Goal: Information Seeking & Learning: Learn about a topic

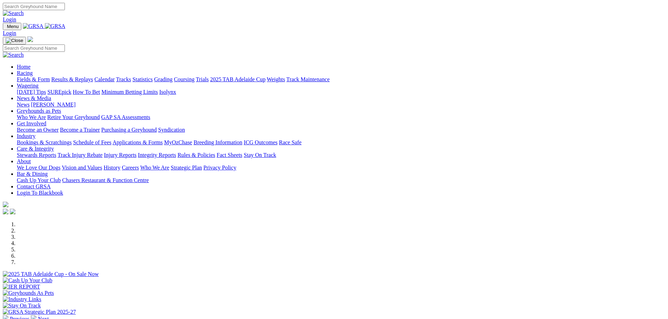
scroll to position [140, 0]
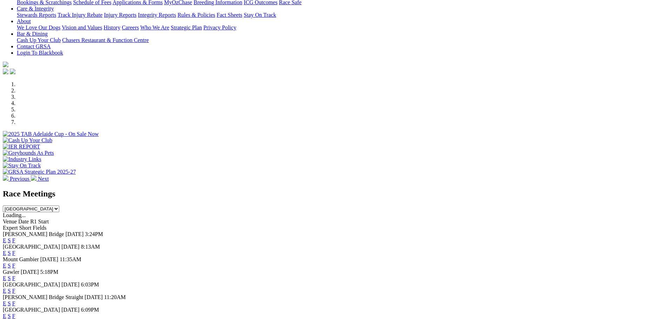
click at [6, 250] on link "E" at bounding box center [5, 253] width 4 height 6
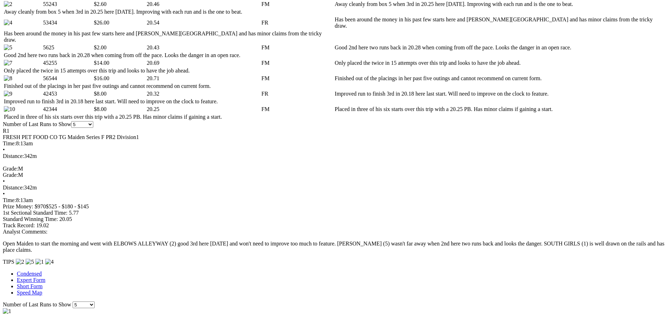
scroll to position [280, 0]
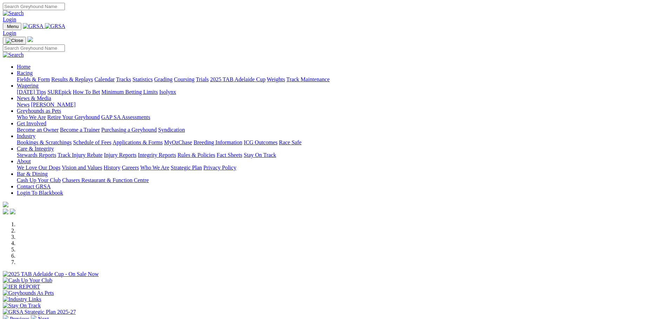
scroll to position [140, 0]
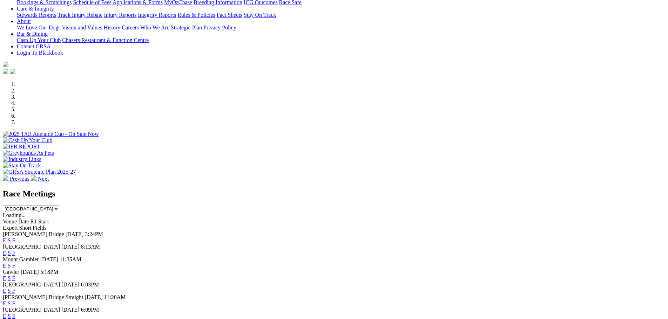
click at [6, 250] on link "E" at bounding box center [5, 253] width 4 height 6
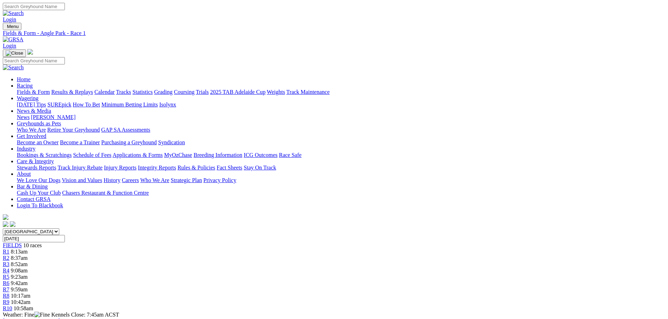
click at [226, 255] on div "R2 8:37am" at bounding box center [334, 258] width 662 height 6
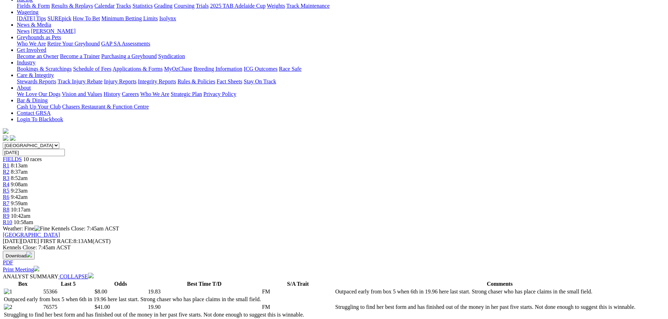
scroll to position [70, 0]
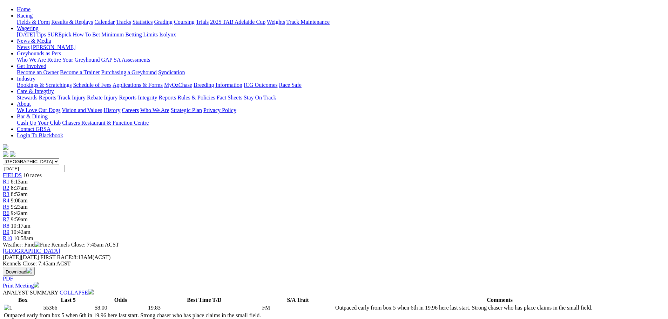
click at [28, 191] on span "8:52am" at bounding box center [19, 194] width 17 height 6
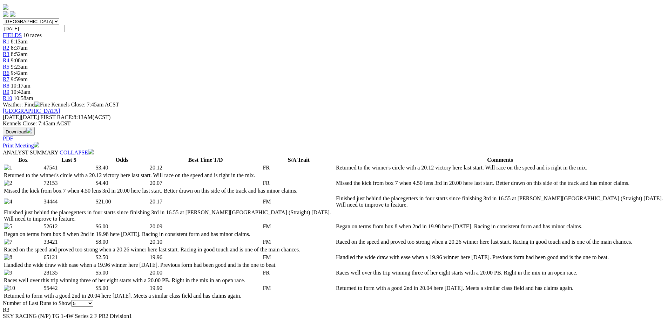
scroll to position [70, 0]
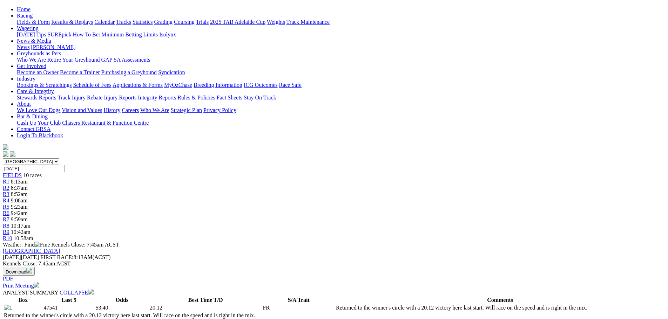
click at [28, 185] on span "8:37am" at bounding box center [19, 188] width 17 height 6
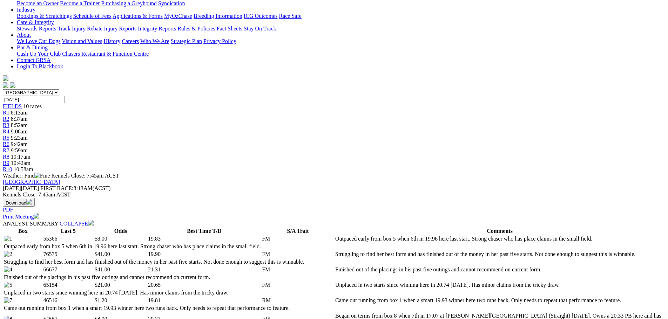
scroll to position [105, 0]
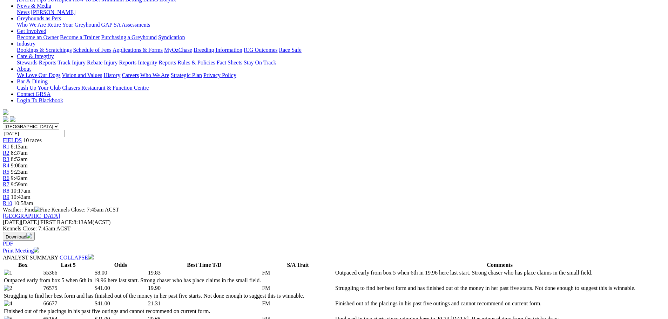
click at [179, 144] on div "R1 8:13am" at bounding box center [334, 147] width 662 height 6
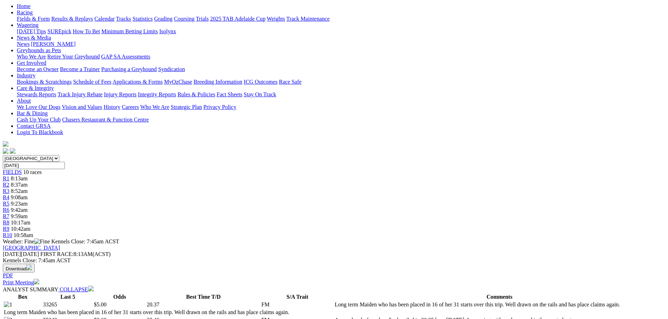
scroll to position [70, 0]
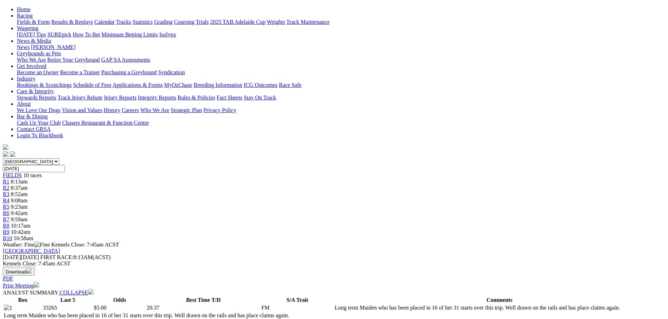
click at [257, 191] on div "R3 8:52am" at bounding box center [334, 194] width 662 height 6
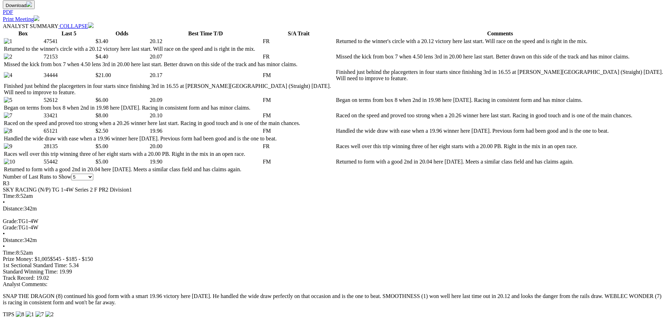
scroll to position [245, 0]
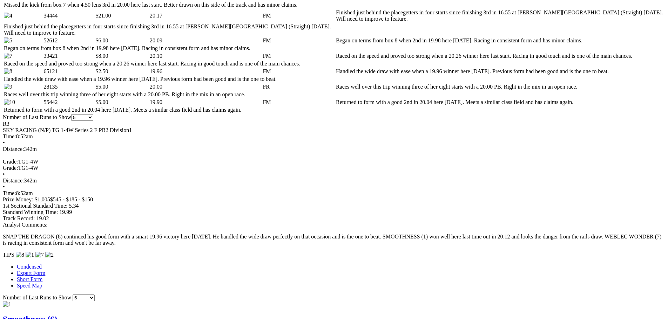
scroll to position [421, 0]
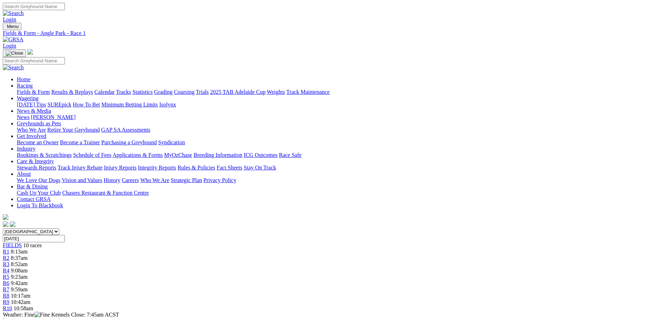
click at [28, 261] on span "8:52am" at bounding box center [19, 264] width 17 height 6
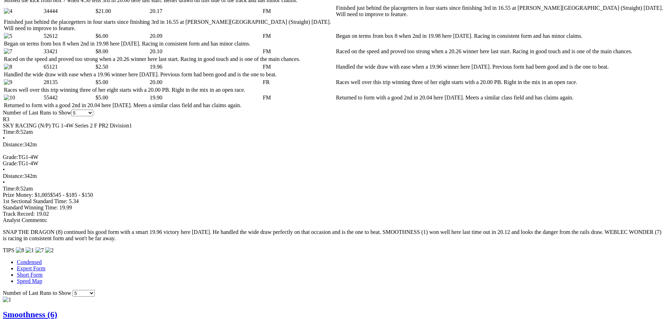
scroll to position [315, 0]
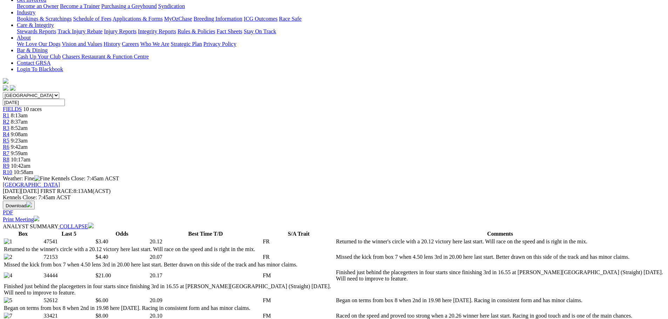
scroll to position [70, 0]
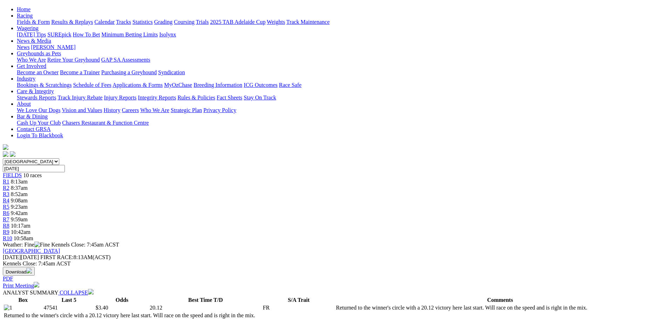
click at [28, 198] on span "9:08am" at bounding box center [19, 201] width 17 height 6
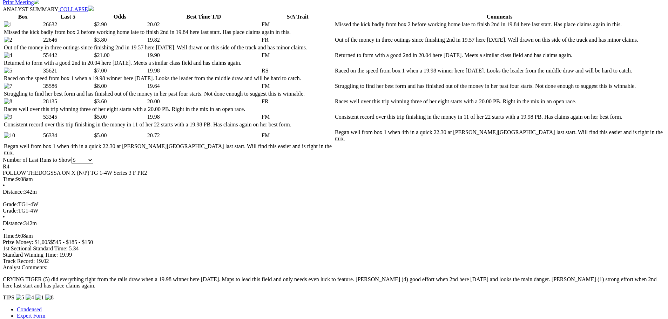
scroll to position [315, 0]
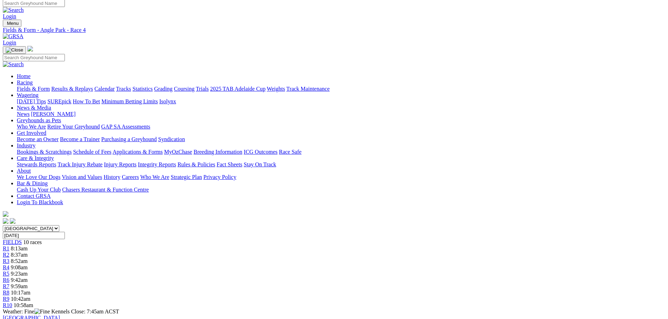
scroll to position [0, 0]
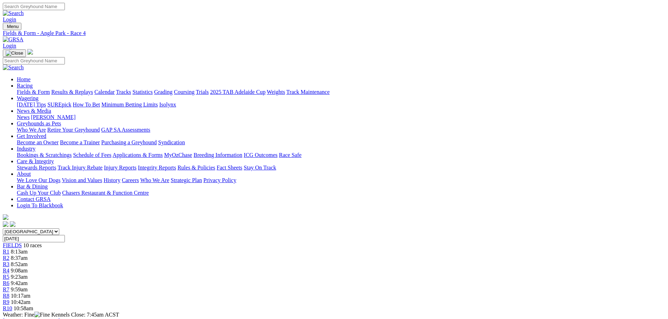
click at [344, 274] on div "R5 9:23am" at bounding box center [334, 277] width 662 height 6
click at [9, 280] on span "R6" at bounding box center [6, 283] width 7 height 6
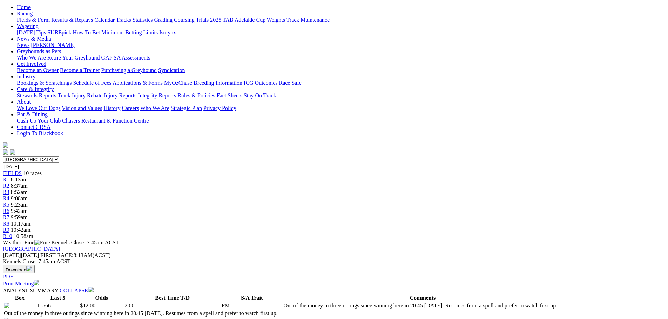
scroll to position [35, 0]
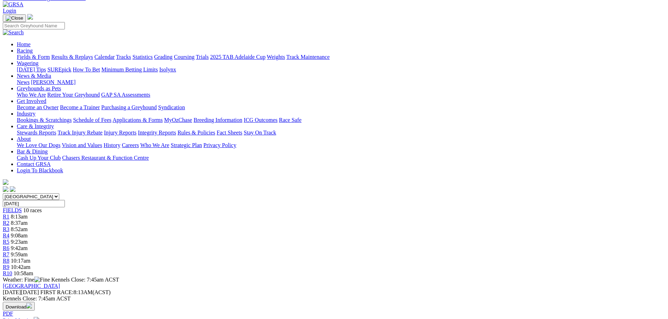
click at [28, 252] on span "9:59am" at bounding box center [19, 255] width 17 height 6
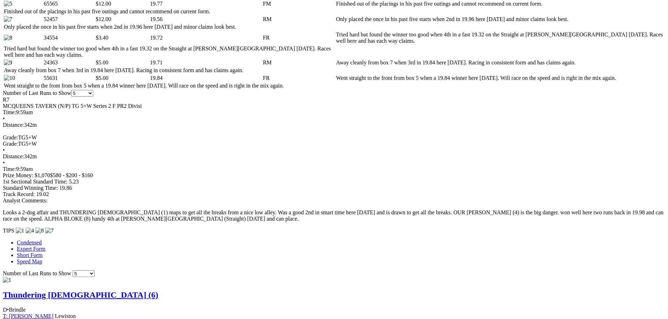
scroll to position [315, 0]
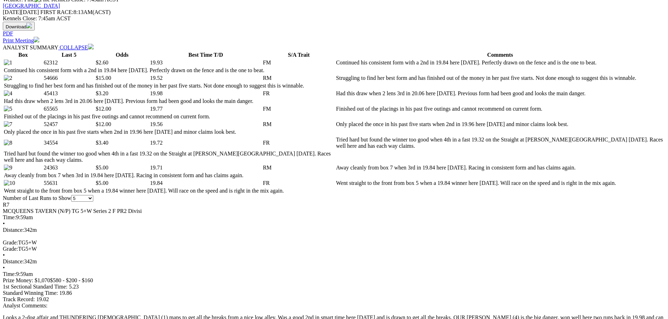
select select "10"
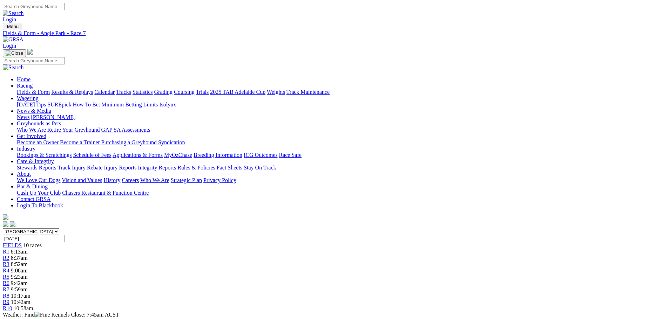
click at [9, 293] on link "R8" at bounding box center [6, 296] width 7 height 6
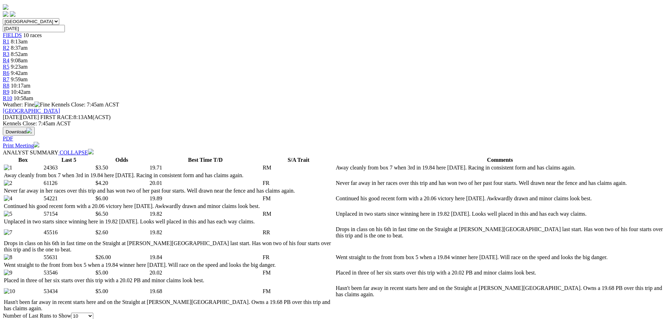
scroll to position [70, 0]
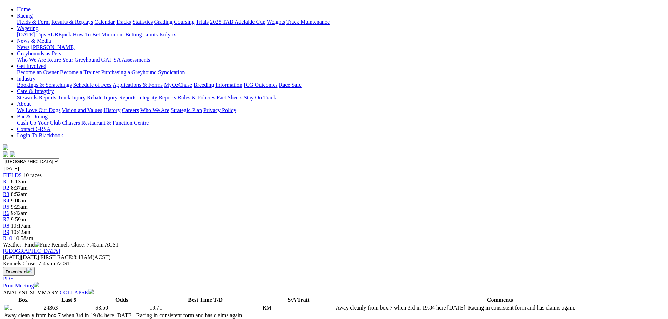
click at [419, 217] on div "R7 9:59am" at bounding box center [334, 220] width 662 height 6
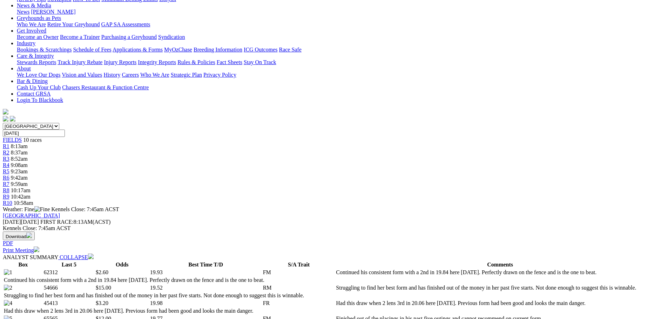
scroll to position [105, 0]
click at [30, 188] on span "10:17am" at bounding box center [21, 191] width 20 height 6
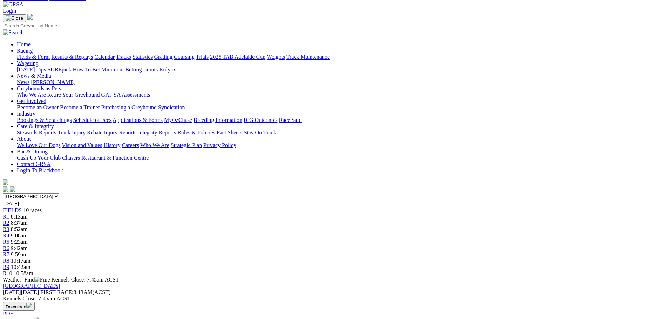
click at [9, 264] on link "R9" at bounding box center [6, 267] width 7 height 6
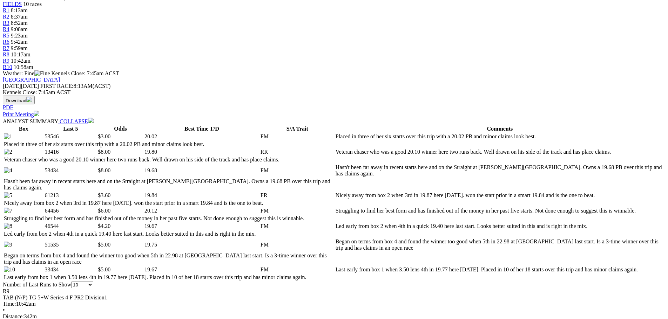
scroll to position [245, 0]
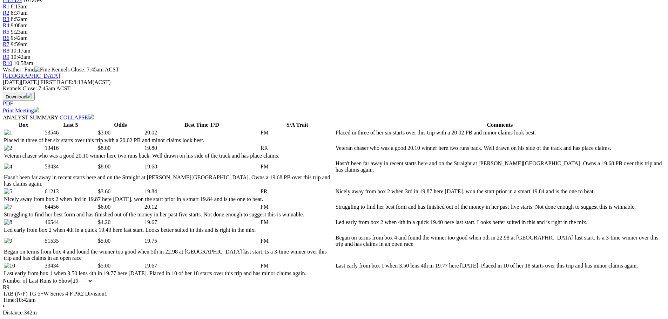
select select "5"
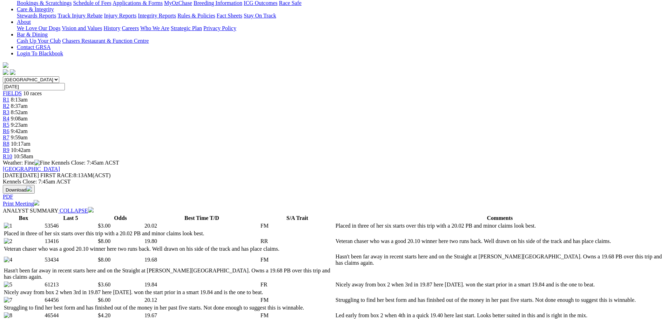
scroll to position [140, 0]
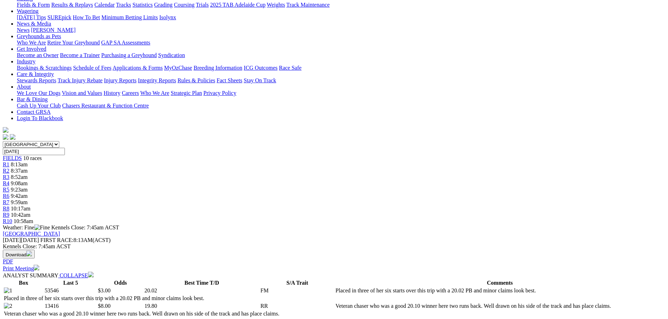
scroll to position [0, 0]
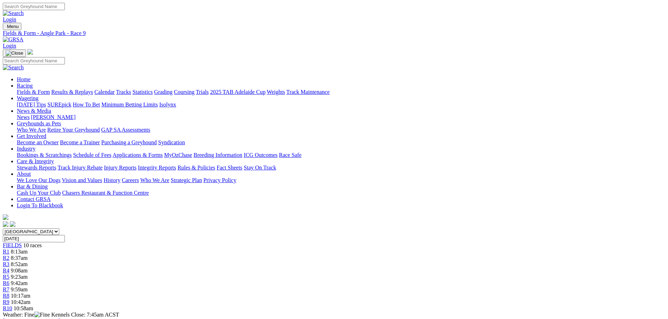
click at [538, 306] on div "R10 10:58am" at bounding box center [334, 309] width 662 height 6
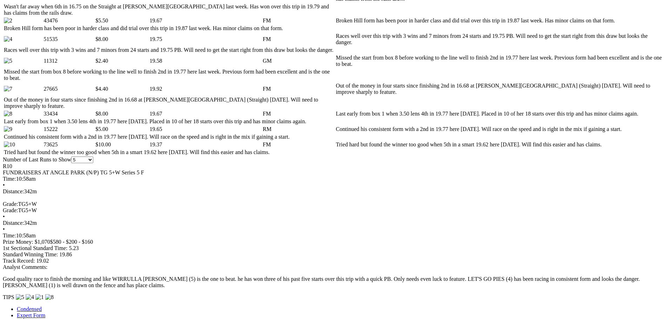
scroll to position [280, 0]
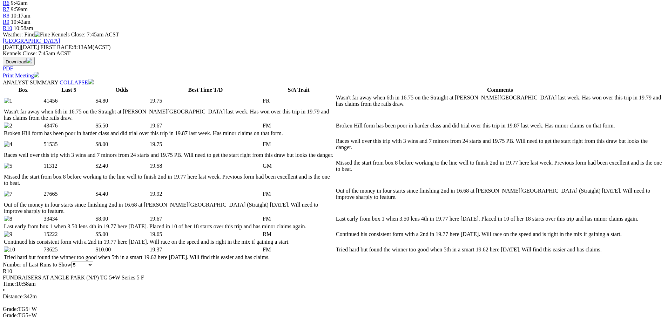
select select "10"
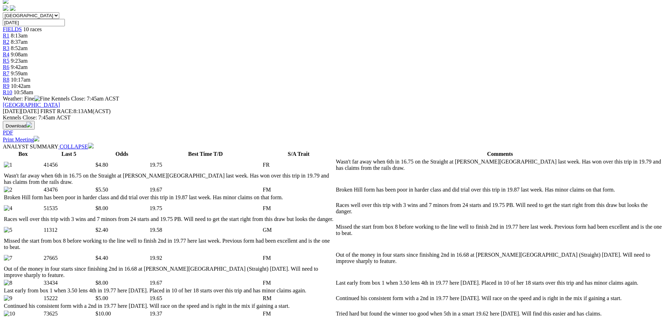
scroll to position [210, 0]
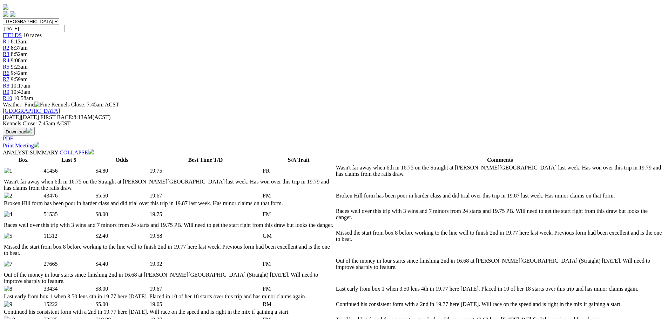
select select "5"
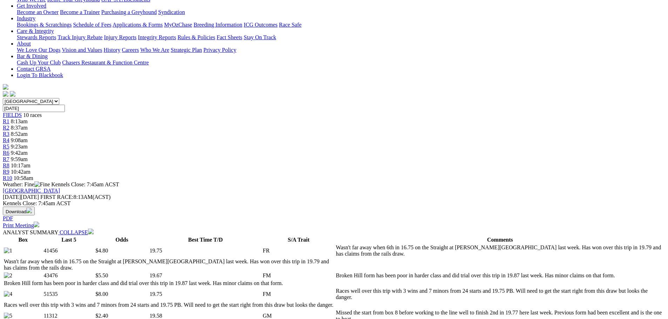
scroll to position [35, 0]
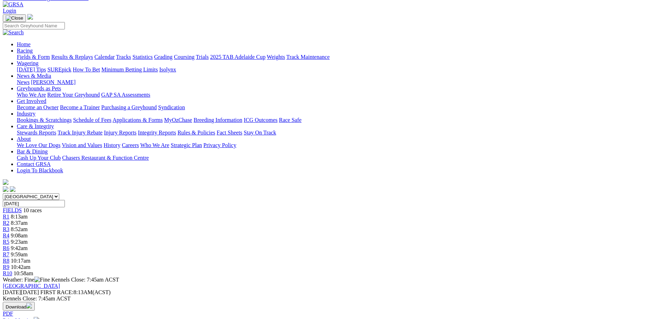
click at [378, 245] on div "R6 9:42am" at bounding box center [334, 248] width 662 height 6
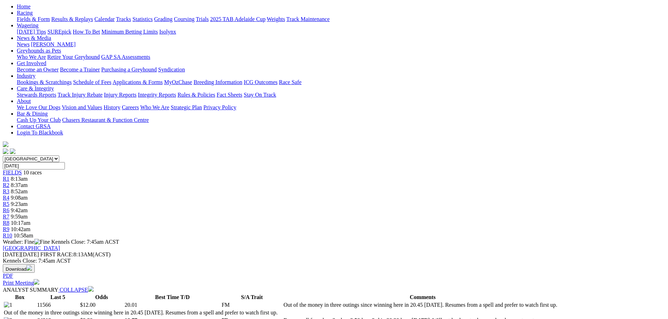
scroll to position [70, 0]
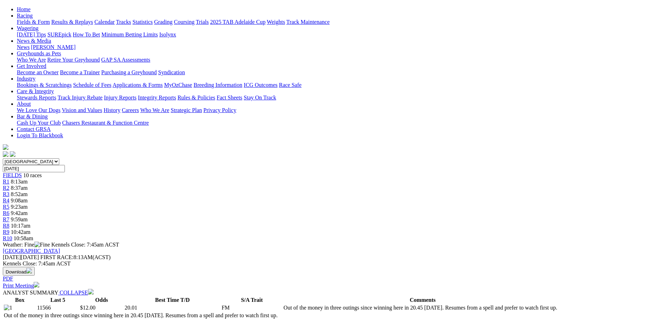
click at [28, 217] on span "9:59am" at bounding box center [19, 220] width 17 height 6
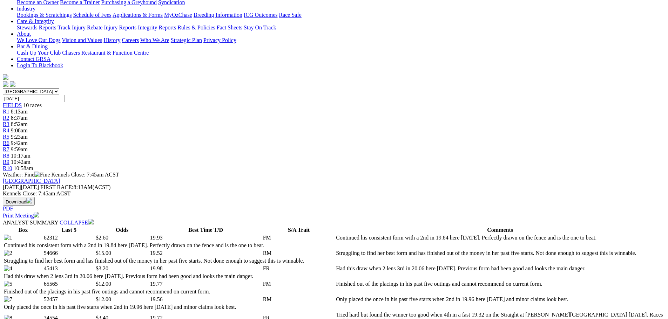
scroll to position [70, 0]
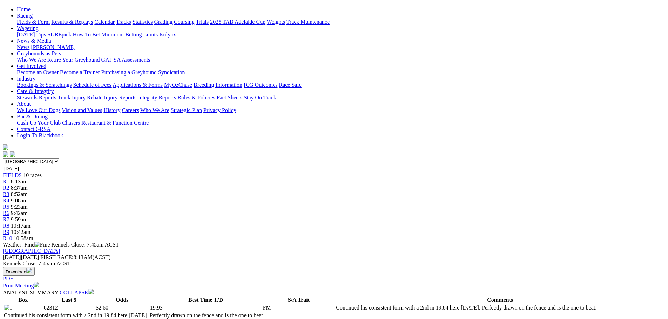
click at [30, 229] on span "10:42am" at bounding box center [21, 232] width 20 height 6
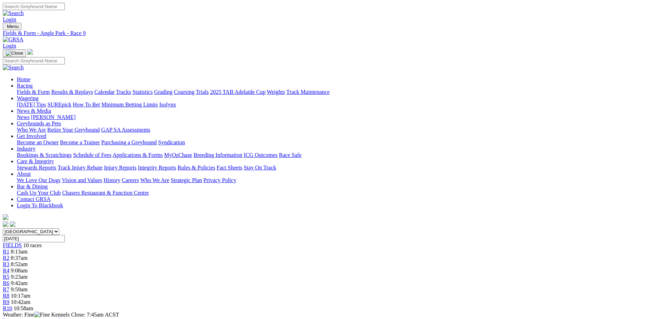
click at [28, 274] on span "9:23am" at bounding box center [19, 277] width 17 height 6
click at [9, 268] on link "R4" at bounding box center [6, 271] width 7 height 6
click at [9, 261] on span "R3" at bounding box center [6, 264] width 7 height 6
click at [9, 255] on span "R2" at bounding box center [6, 258] width 7 height 6
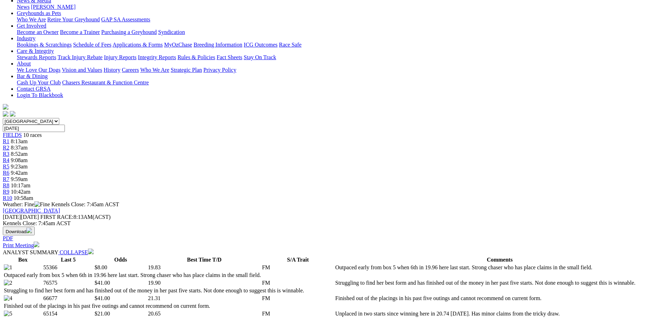
scroll to position [105, 0]
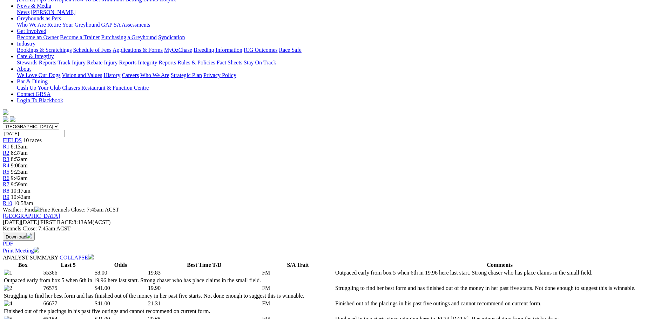
click at [28, 175] on span "9:42am" at bounding box center [19, 178] width 17 height 6
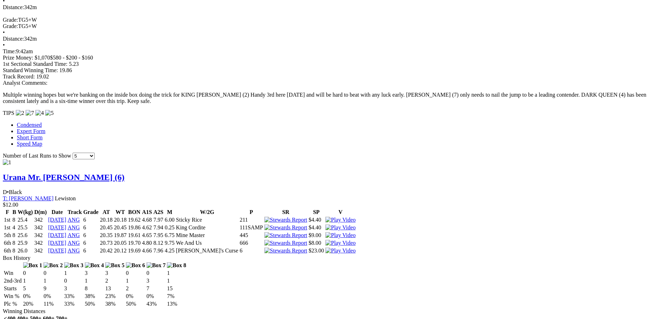
scroll to position [456, 0]
